Goal: Task Accomplishment & Management: Use online tool/utility

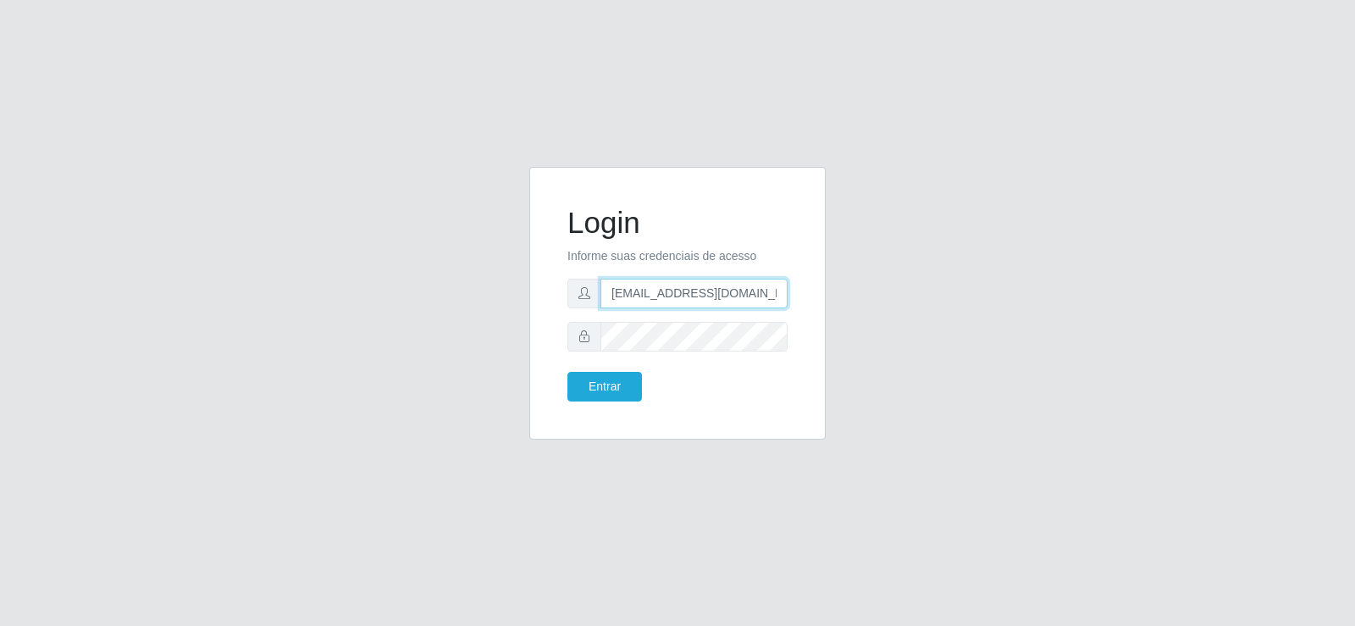
click at [749, 298] on input "[EMAIL_ADDRESS][DOMAIN_NAME]" at bounding box center [693, 294] width 187 height 30
click at [748, 297] on input "[EMAIL_ADDRESS][DOMAIN_NAME]" at bounding box center [693, 294] width 187 height 30
type input "t"
type input "[EMAIL_ADDRESS][DOMAIN_NAME]"
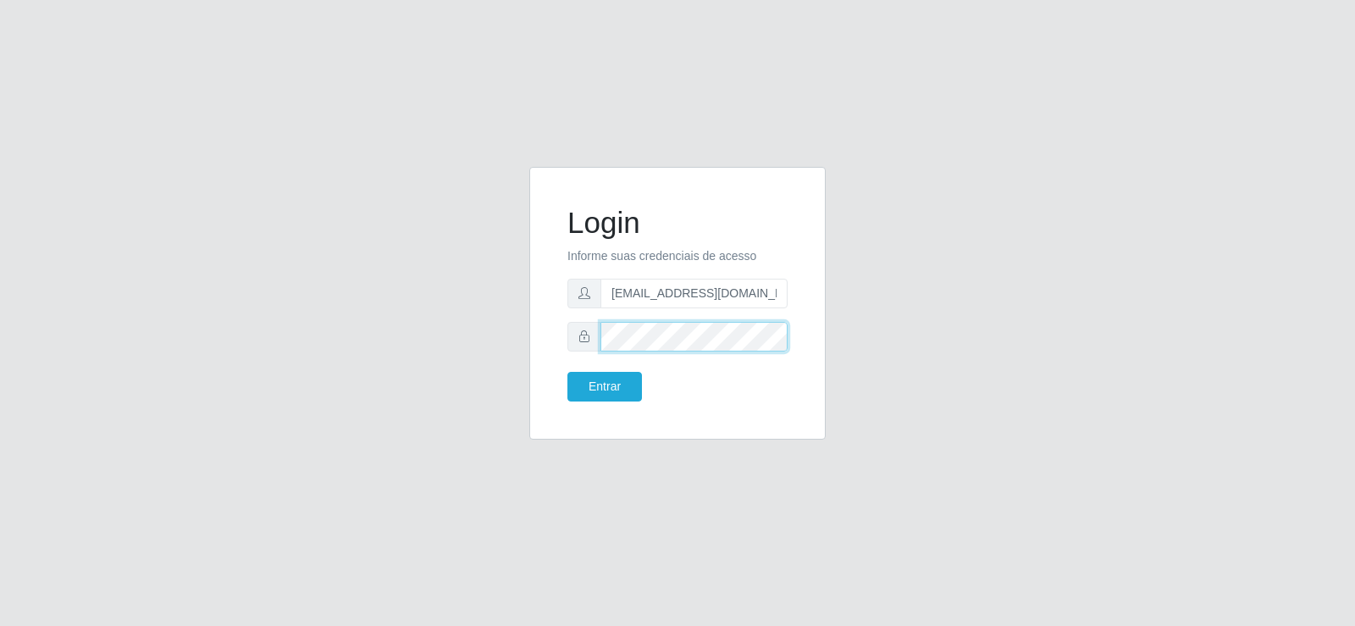
click at [522, 324] on div "Login Informe suas credenciais de acesso [EMAIL_ADDRESS][DOMAIN_NAME] Entrar" at bounding box center [677, 313] width 322 height 293
click at [601, 400] on button "Entrar" at bounding box center [604, 387] width 75 height 30
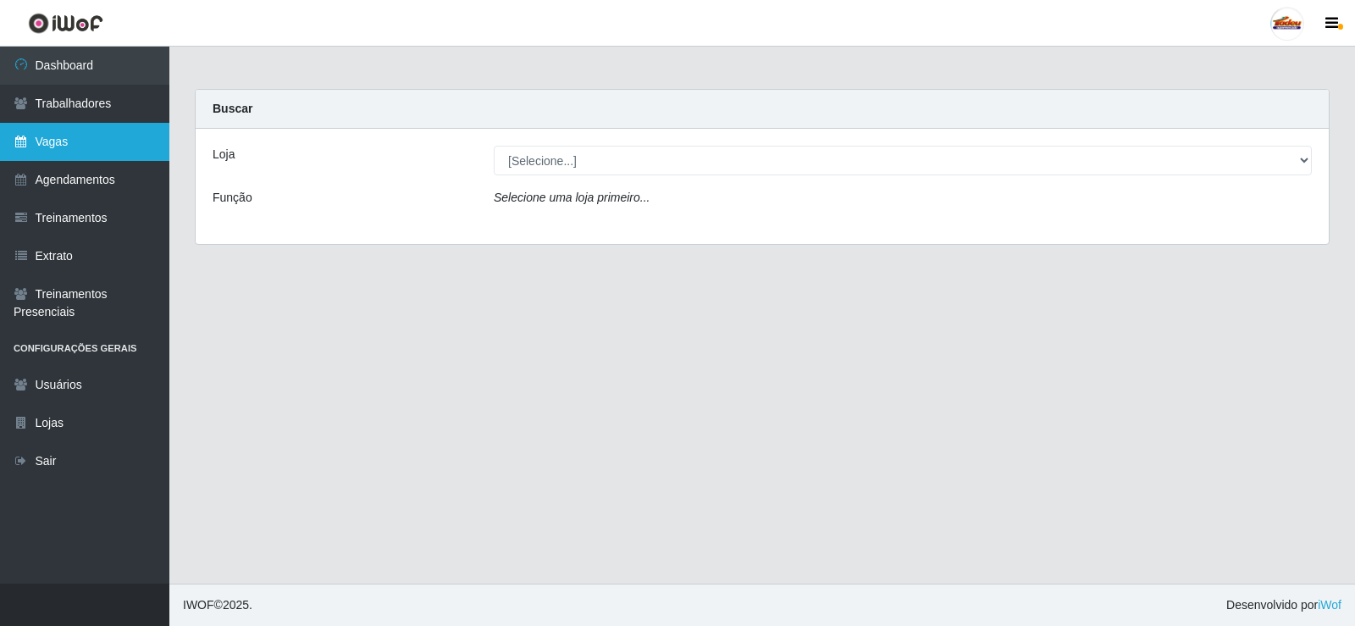
click at [35, 150] on link "Vagas" at bounding box center [84, 142] width 169 height 38
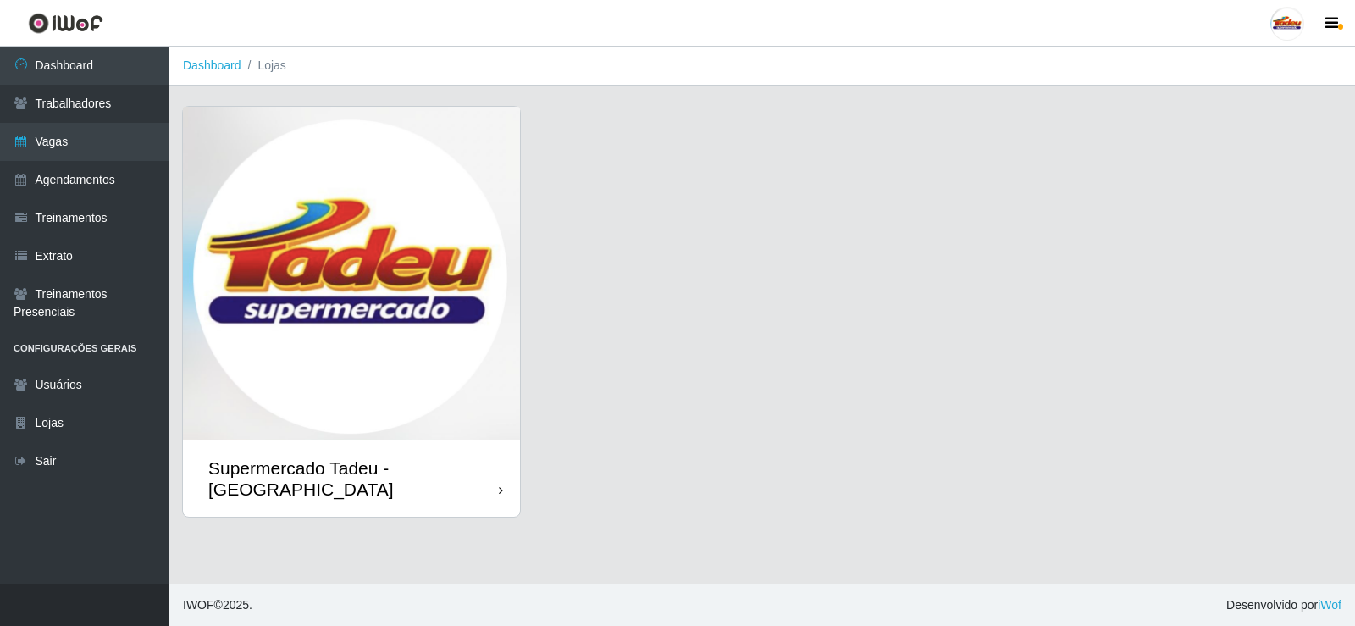
click at [439, 264] on img at bounding box center [351, 274] width 337 height 334
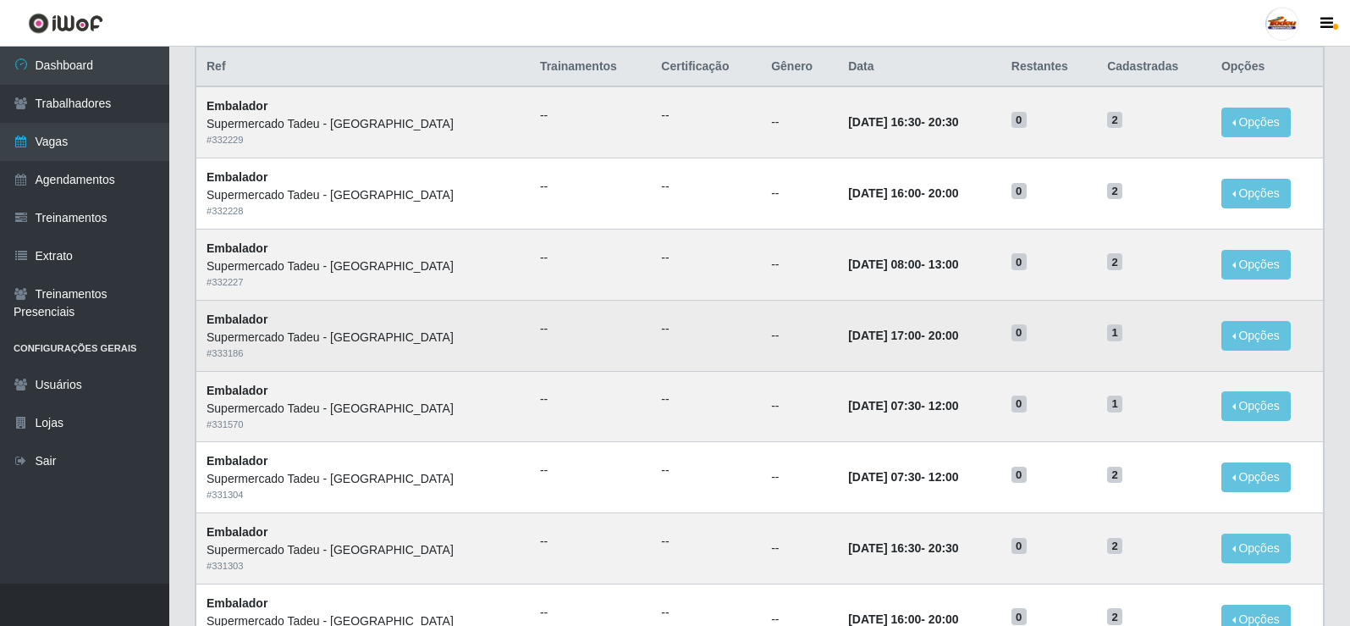
scroll to position [169, 0]
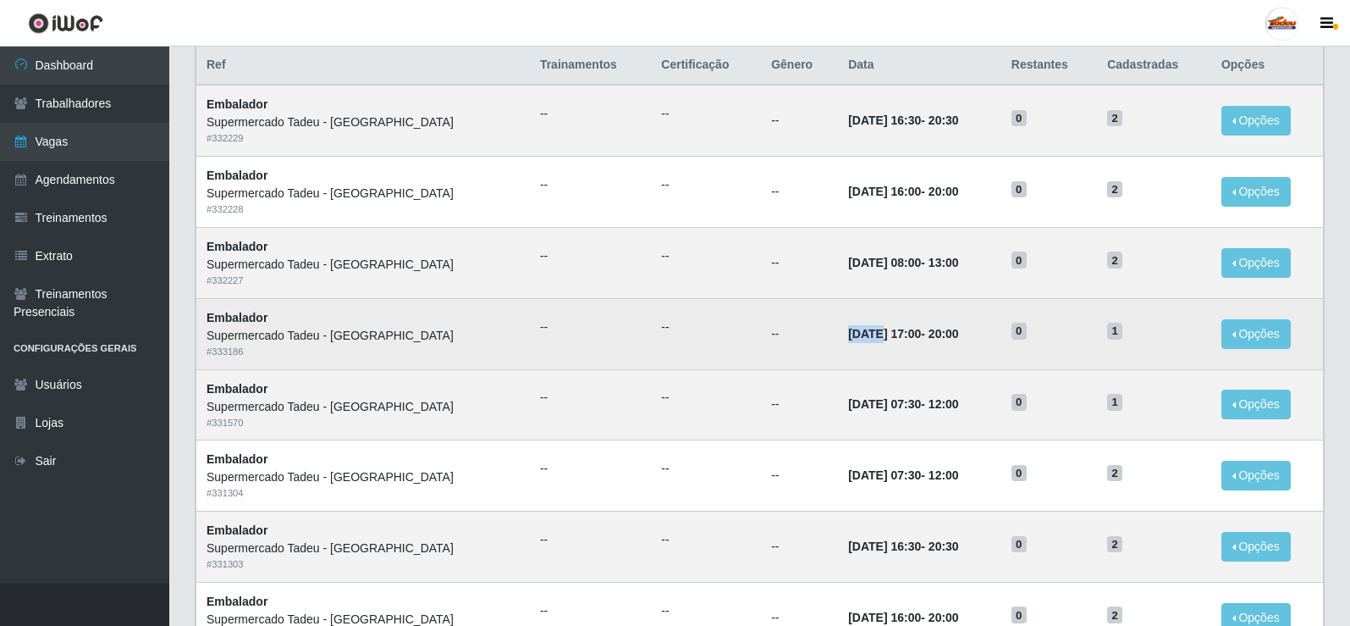
drag, startPoint x: 761, startPoint y: 337, endPoint x: 823, endPoint y: 345, distance: 62.4
click at [823, 345] on tr "Embalador Supermercado Tadeu - [GEOGRAPHIC_DATA] # 333186 -- -- -- [DATE] 17:00…" at bounding box center [760, 333] width 1128 height 71
click at [986, 335] on td "[DATE] 17:00 - 20:00" at bounding box center [919, 333] width 163 height 71
click at [972, 335] on td "[DATE] 17:00 - 20:00" at bounding box center [919, 333] width 163 height 71
